Goal: Navigation & Orientation: Find specific page/section

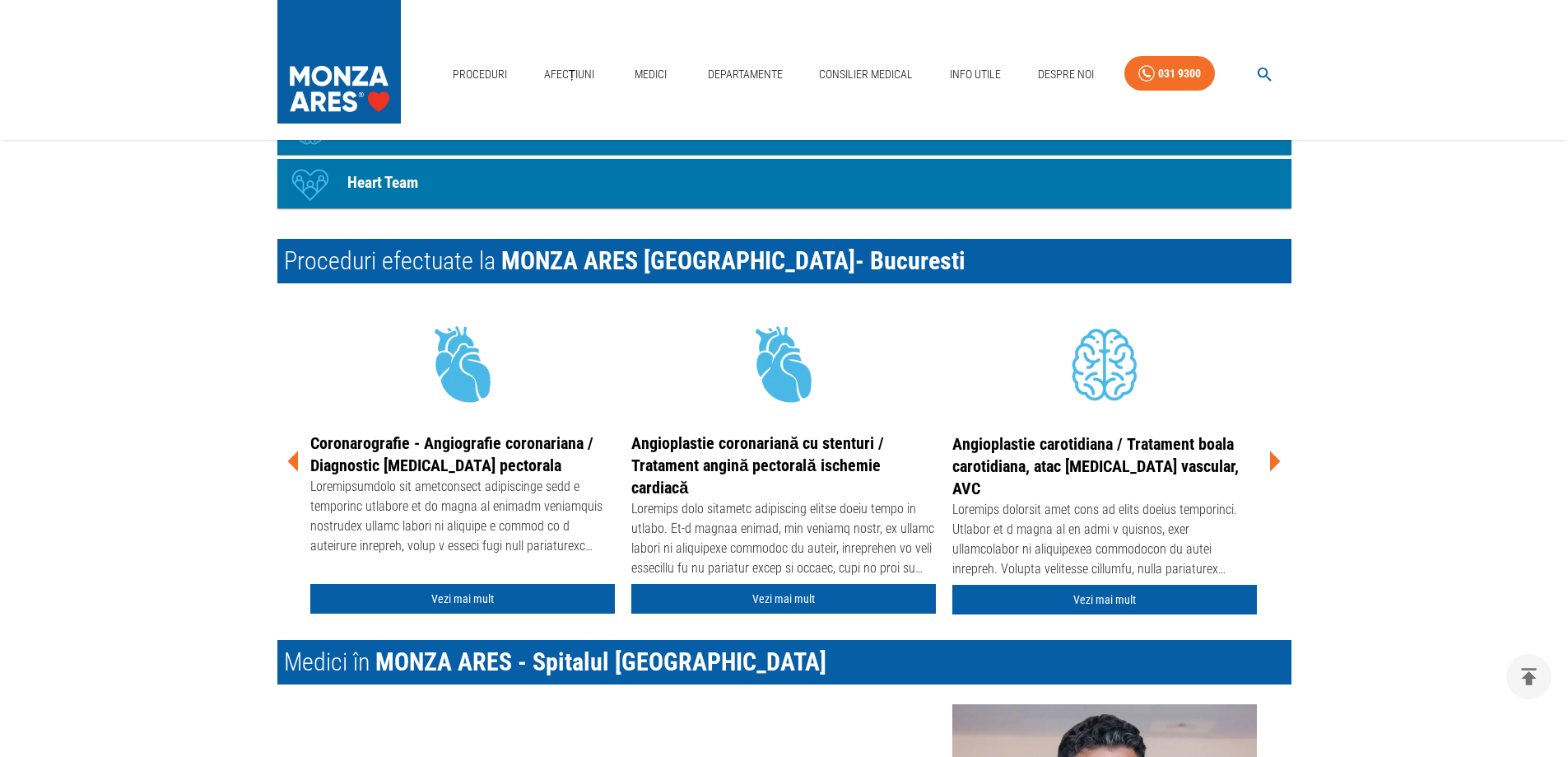
scroll to position [2491, 0]
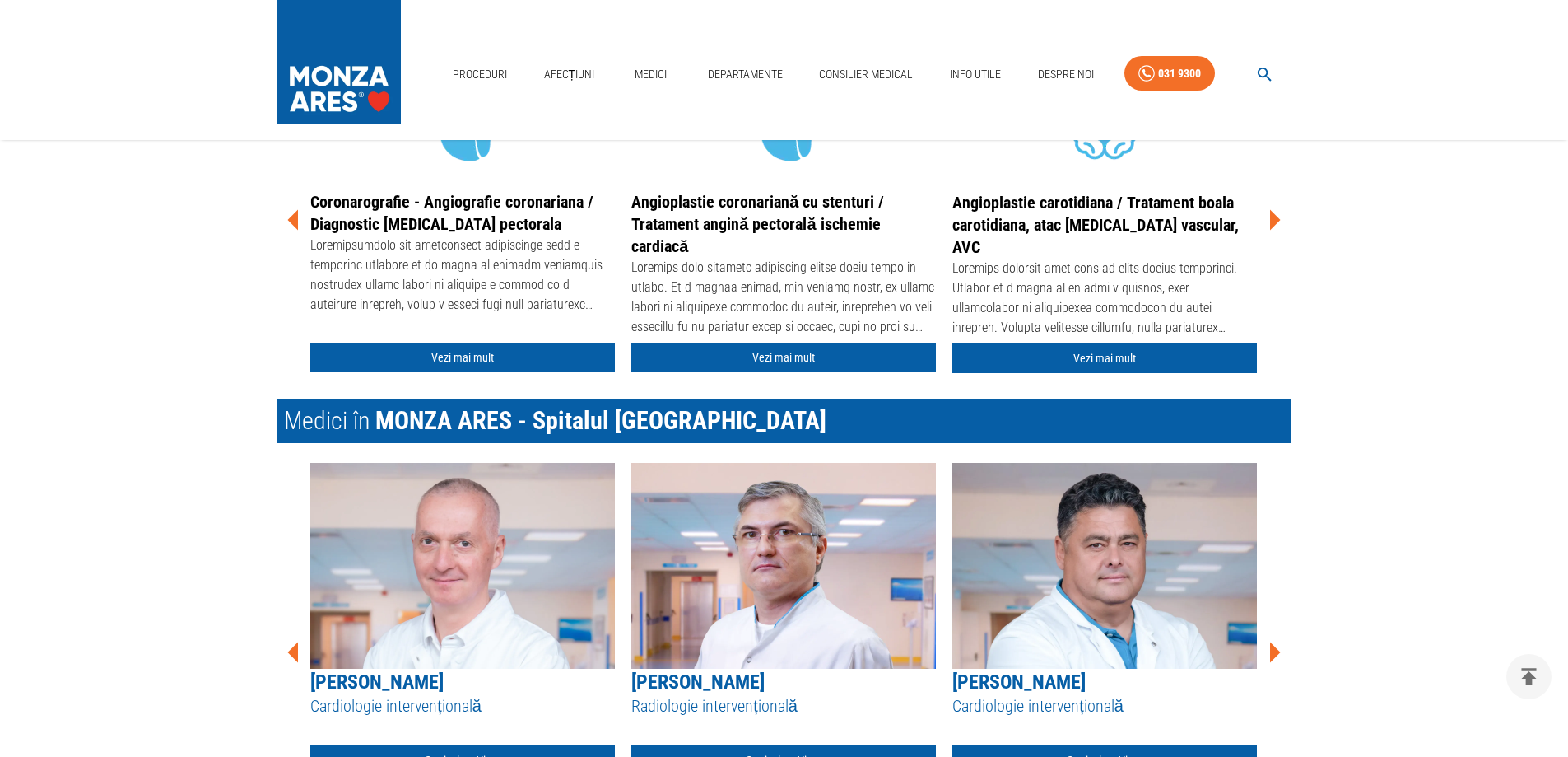
click at [299, 662] on icon at bounding box center [294, 653] width 50 height 50
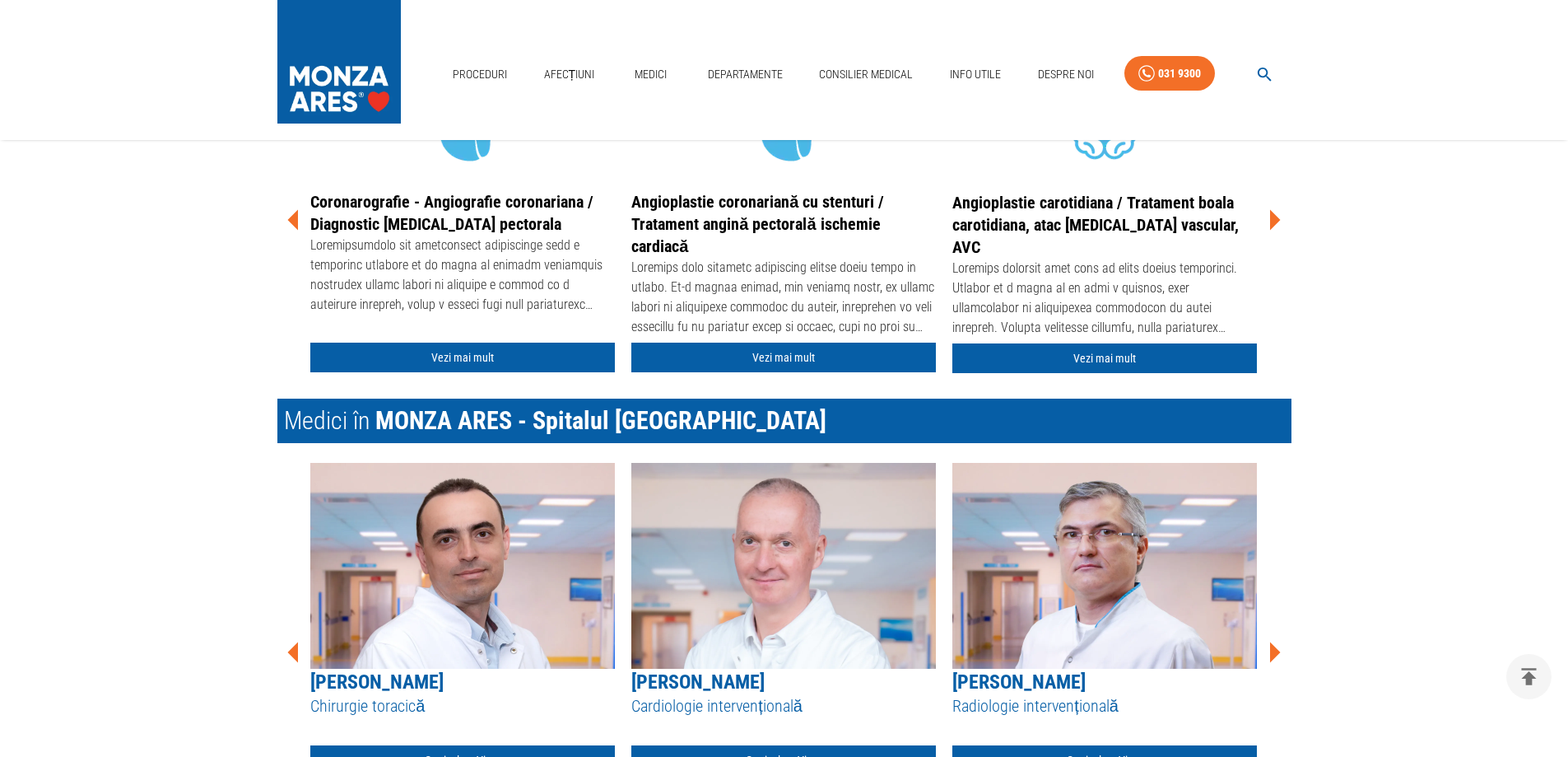
click at [299, 662] on icon at bounding box center [294, 653] width 50 height 50
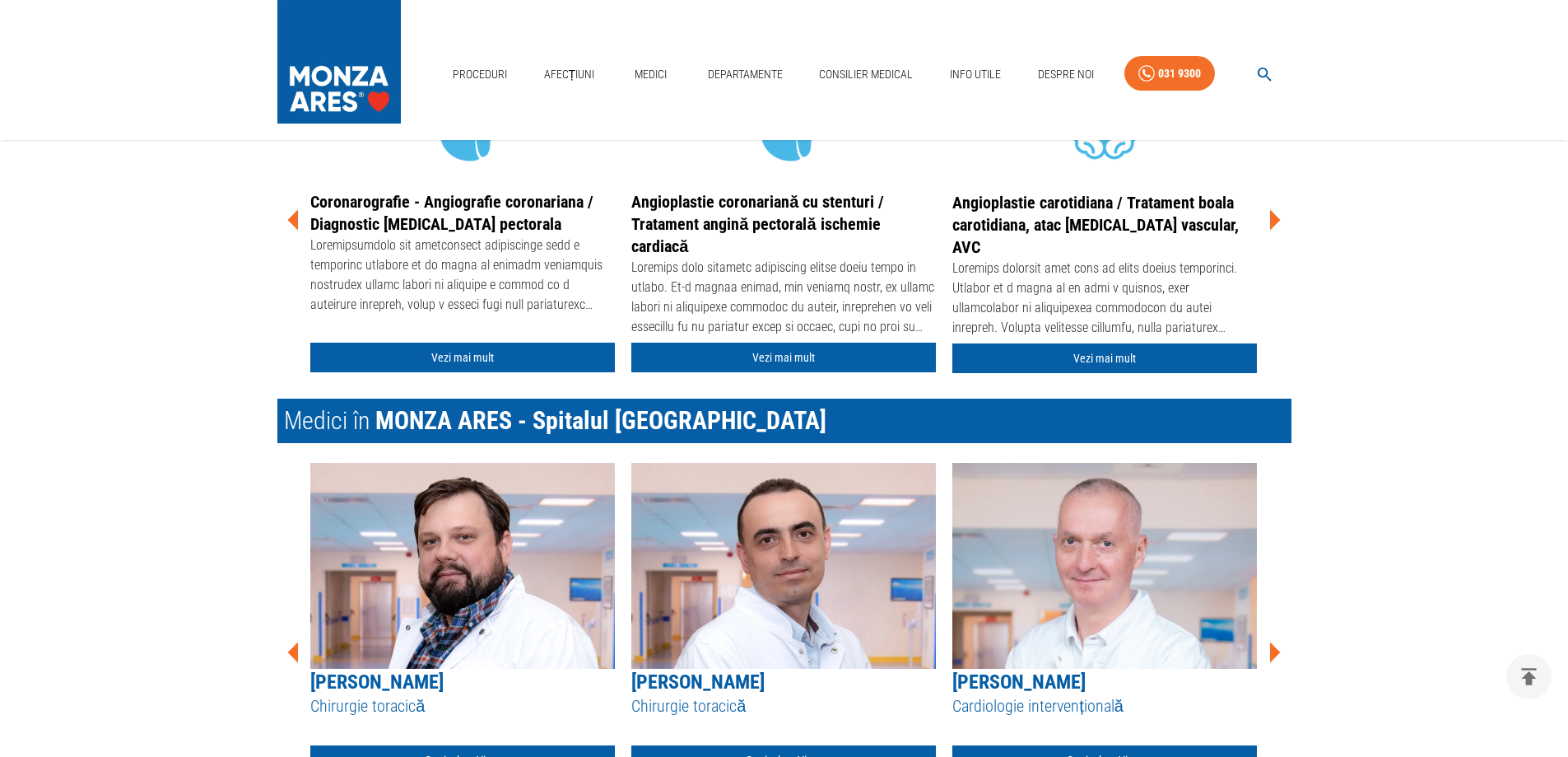
click at [299, 662] on icon at bounding box center [294, 653] width 50 height 50
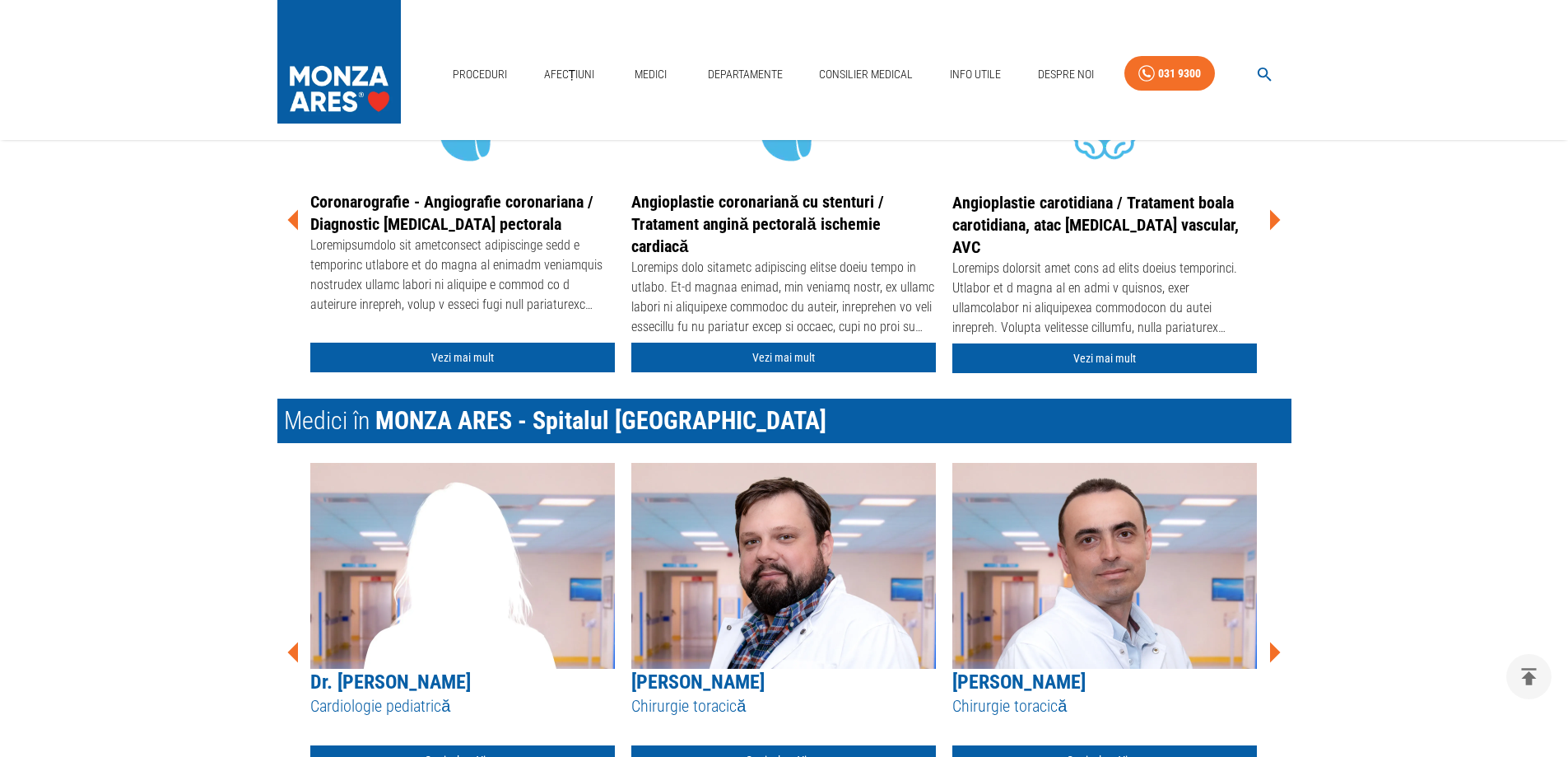
click at [299, 662] on icon at bounding box center [294, 653] width 50 height 50
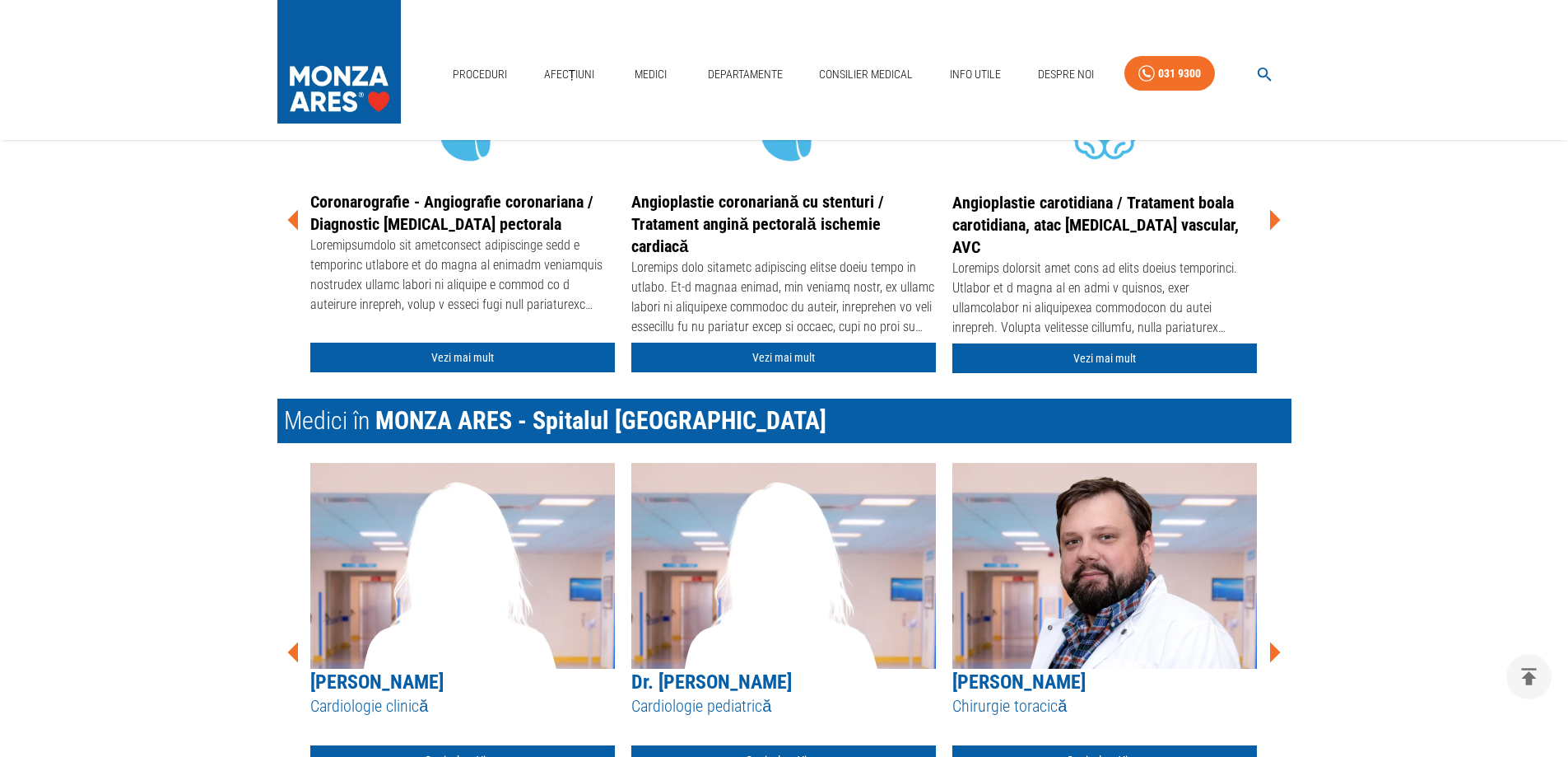
click at [299, 662] on icon at bounding box center [294, 653] width 50 height 50
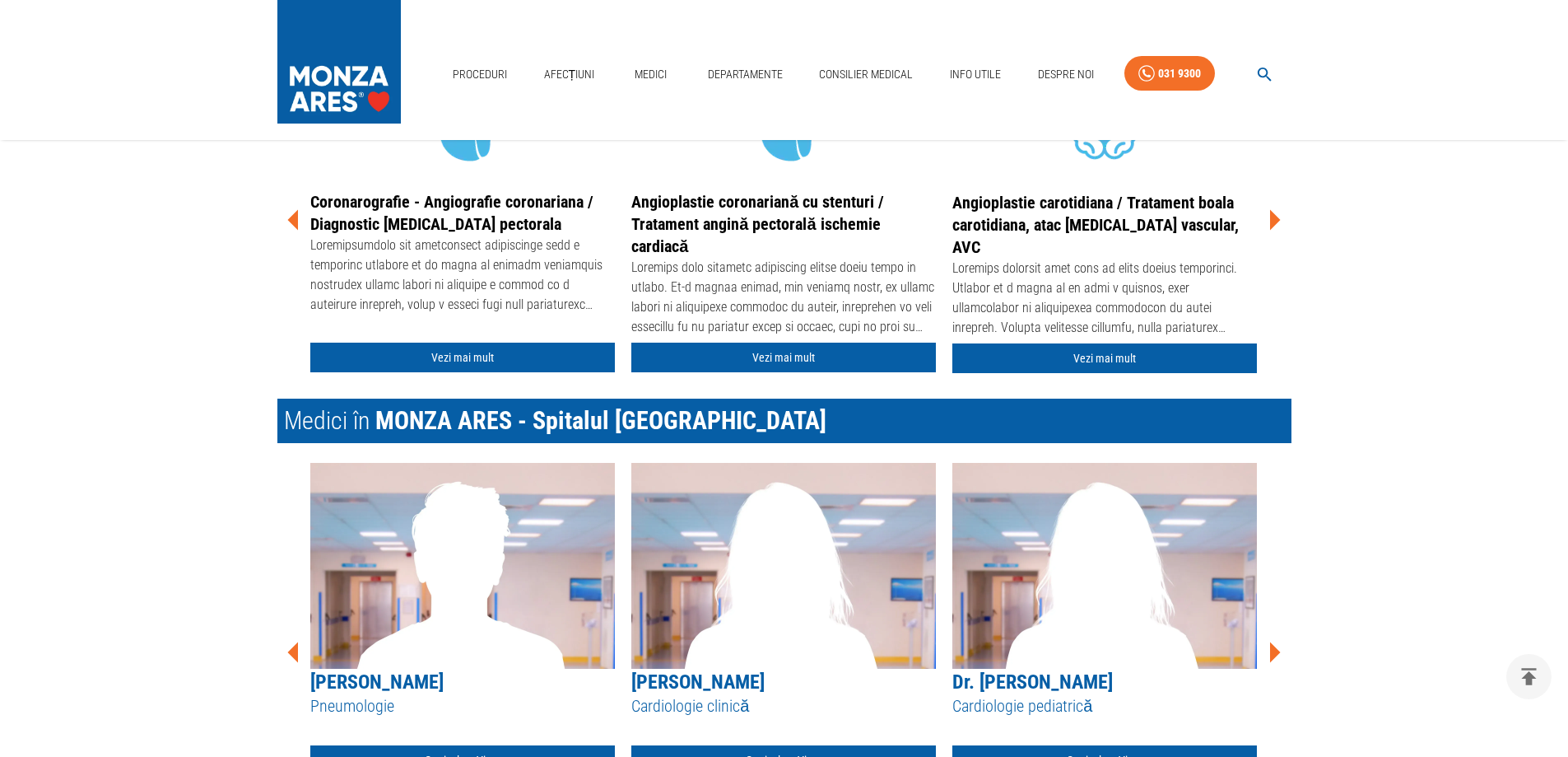
click at [299, 662] on icon at bounding box center [294, 653] width 50 height 50
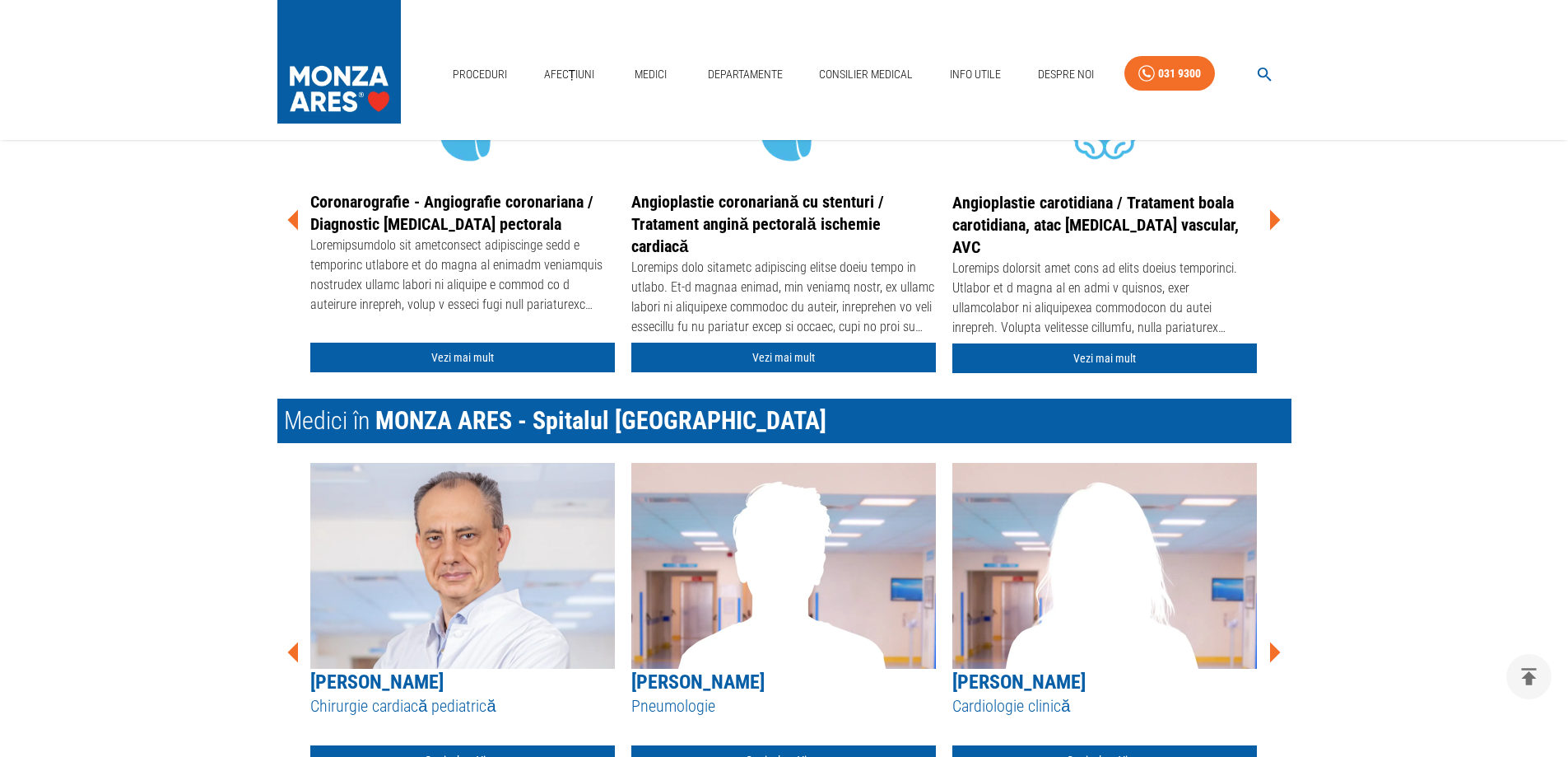
click at [299, 662] on icon at bounding box center [294, 653] width 50 height 50
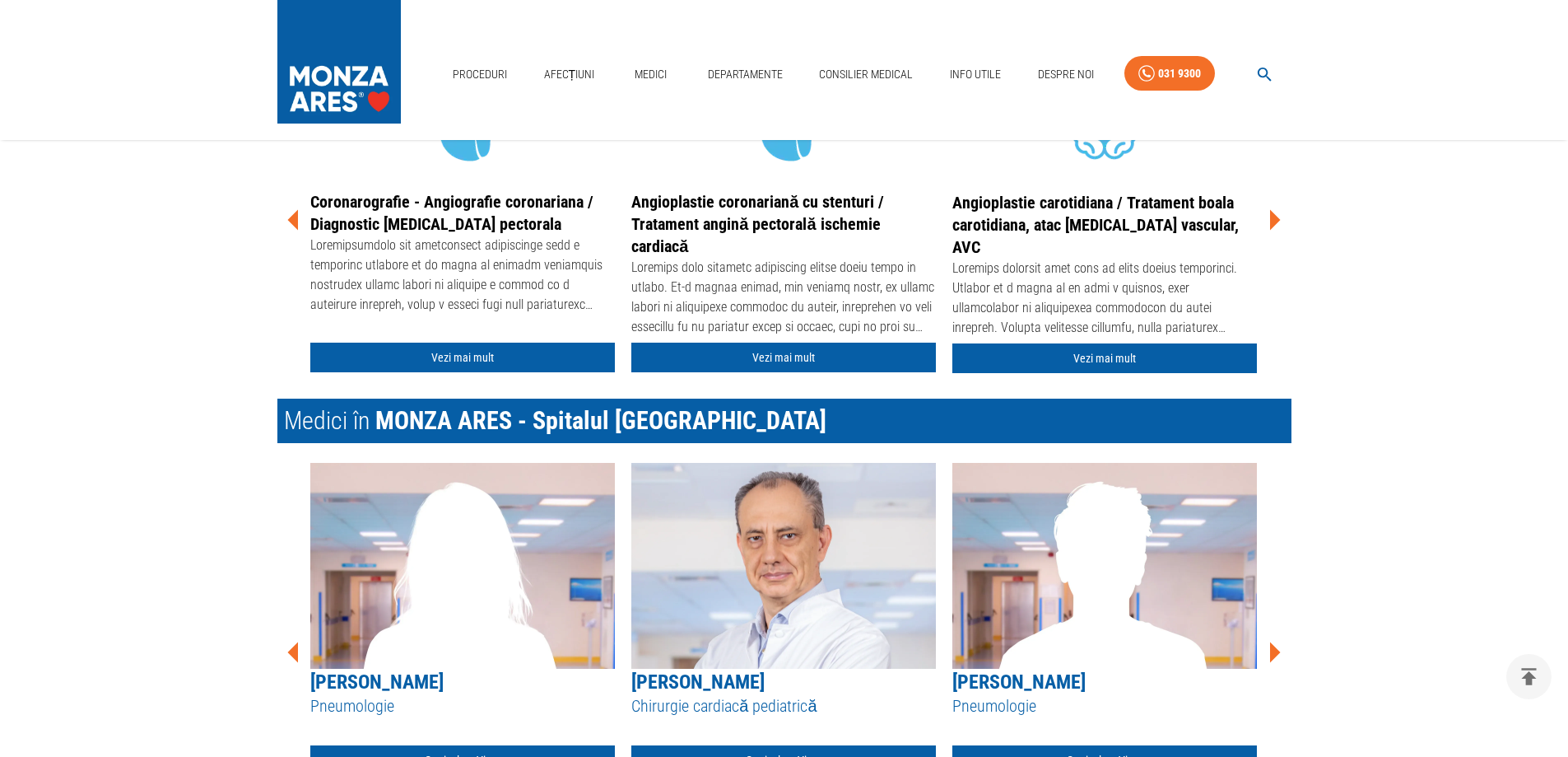
click at [299, 662] on icon at bounding box center [294, 653] width 50 height 50
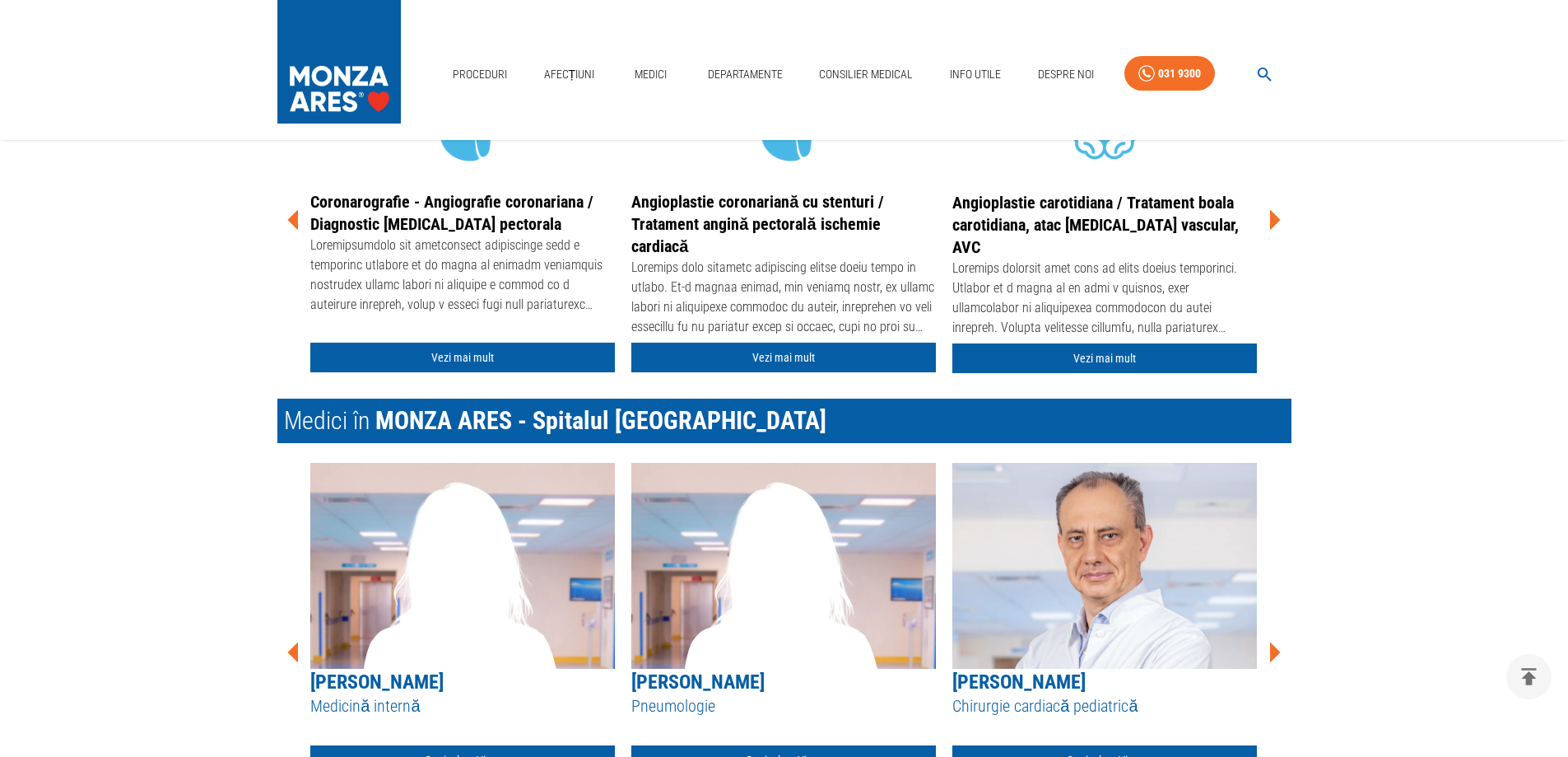
click at [299, 662] on icon at bounding box center [294, 653] width 50 height 50
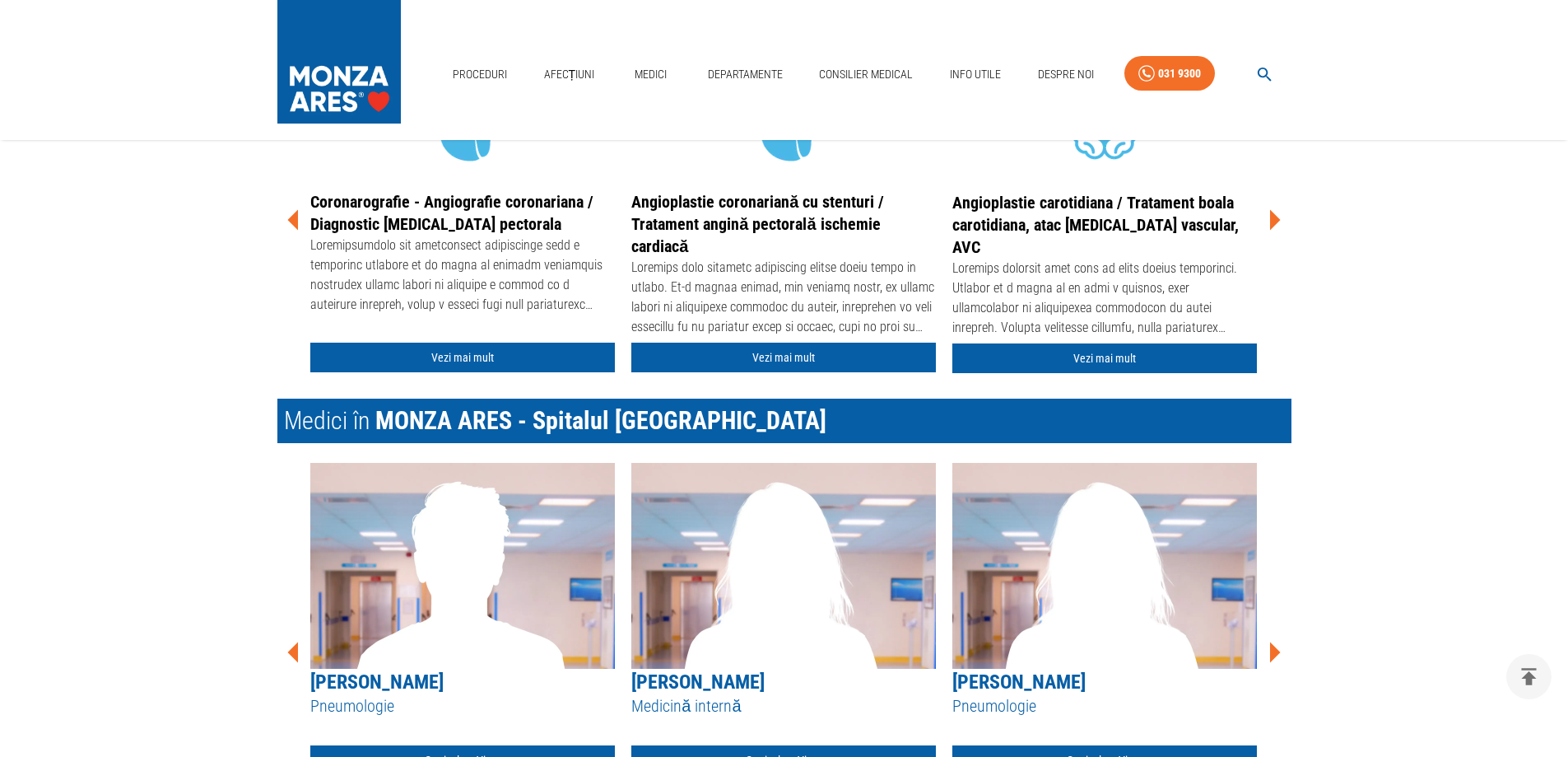
click at [299, 662] on icon at bounding box center [294, 653] width 50 height 50
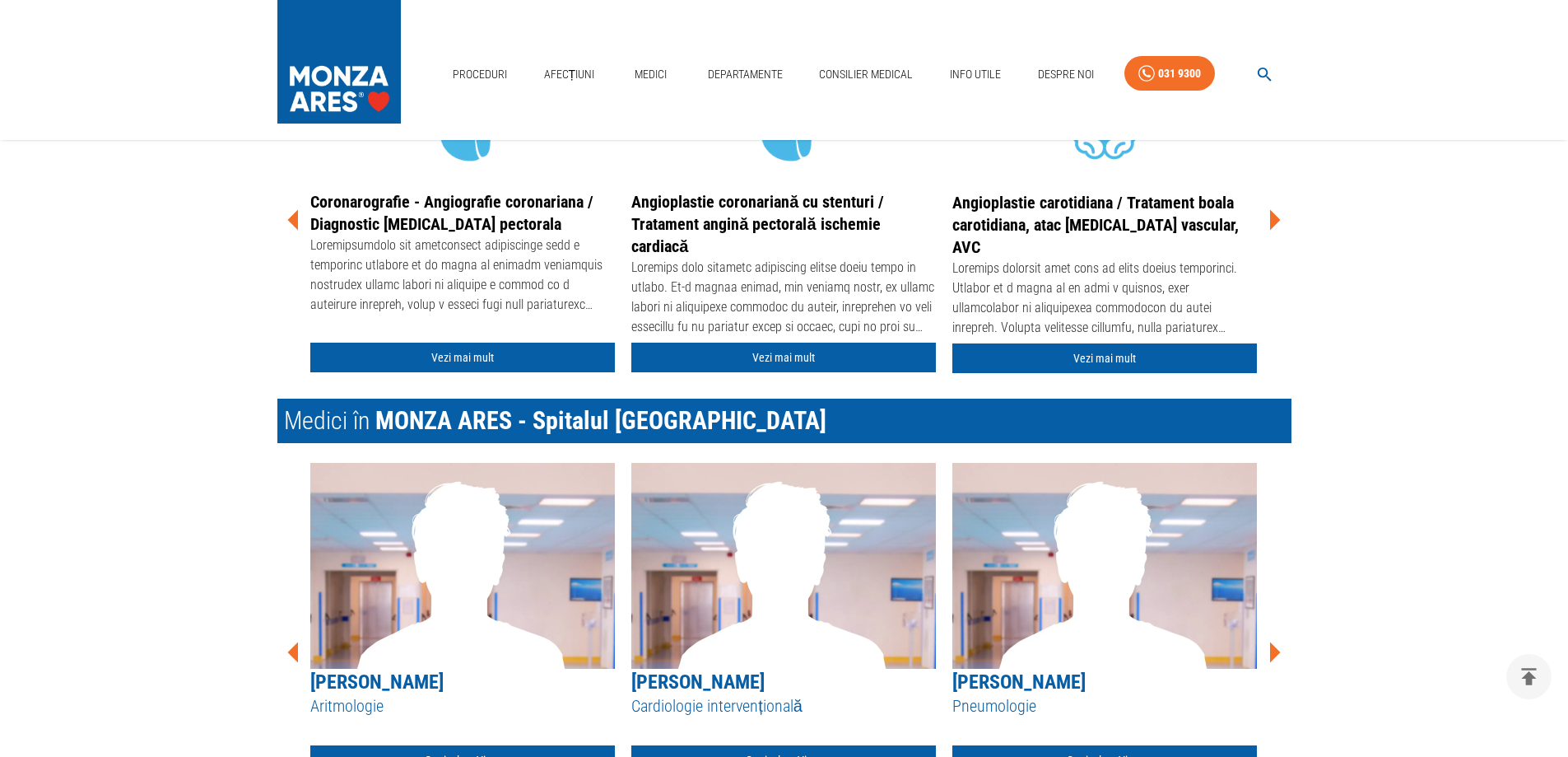
click at [299, 662] on icon at bounding box center [294, 653] width 50 height 50
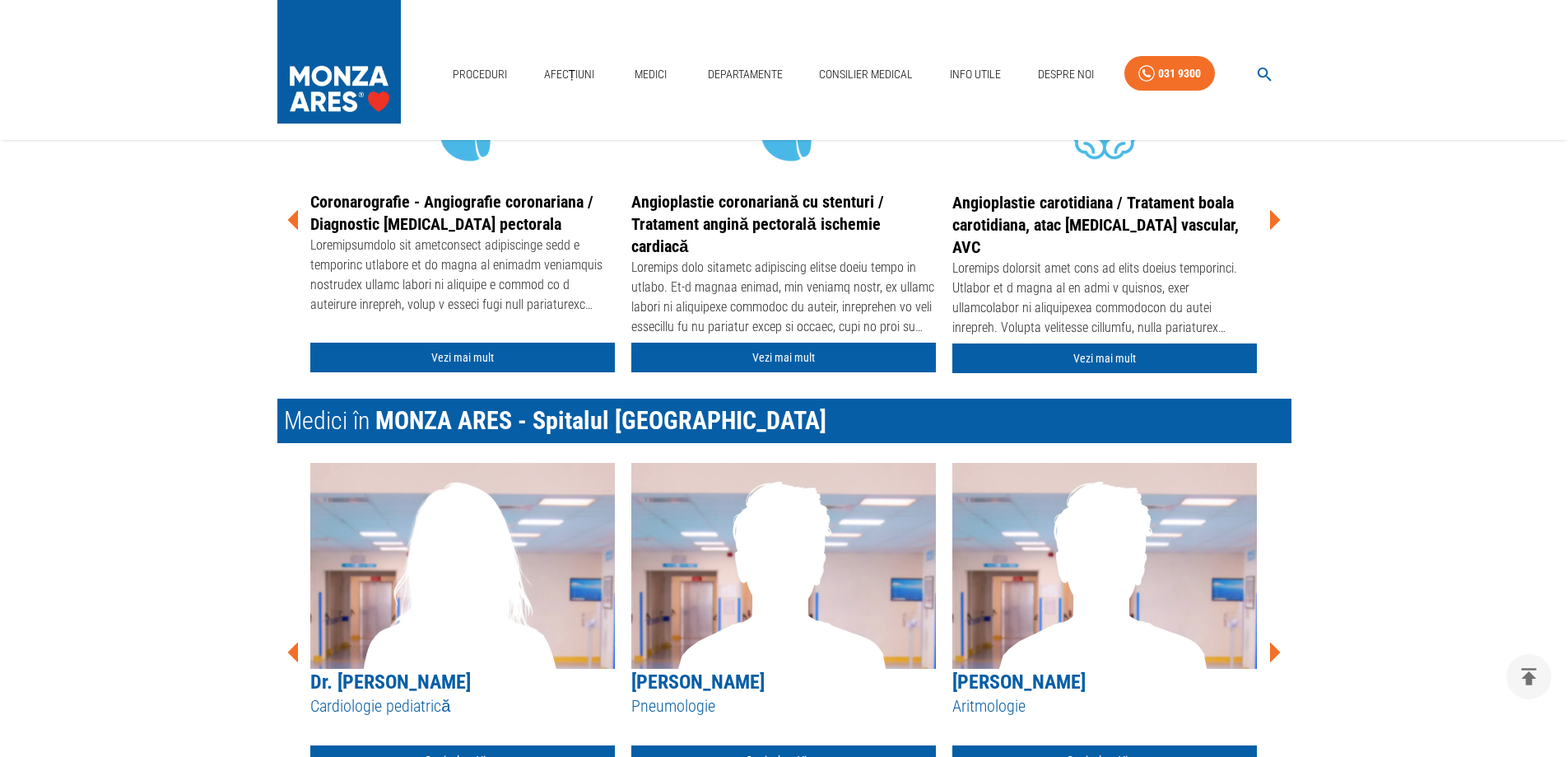
click at [299, 662] on icon at bounding box center [294, 653] width 50 height 50
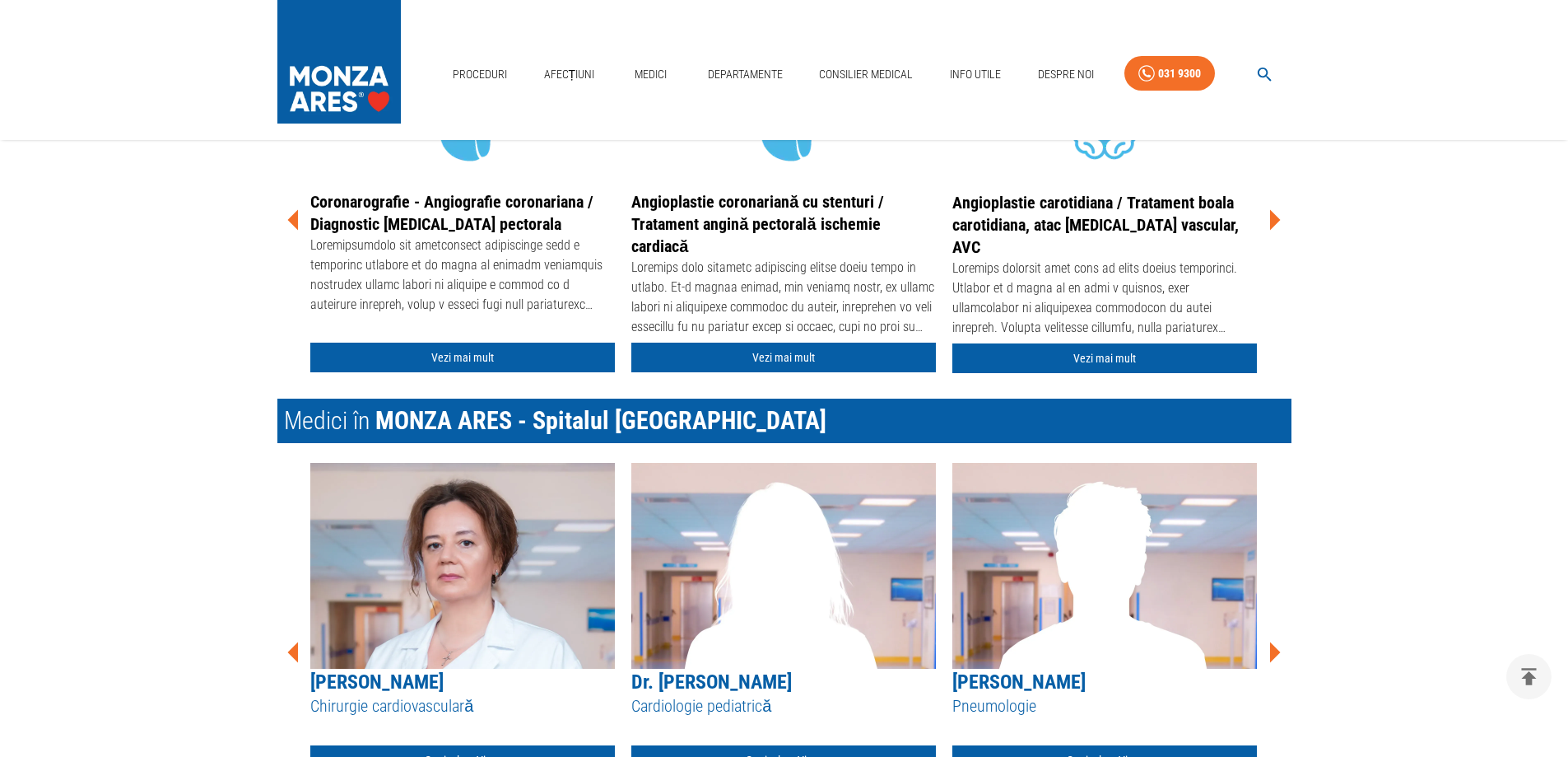
click at [353, 756] on html "Proceduri Afecțiuni Medici Departamente Consilier Medical Info Utile [GEOGRAPHI…" at bounding box center [784, 573] width 1568 height 6129
